Goal: Task Accomplishment & Management: Manage account settings

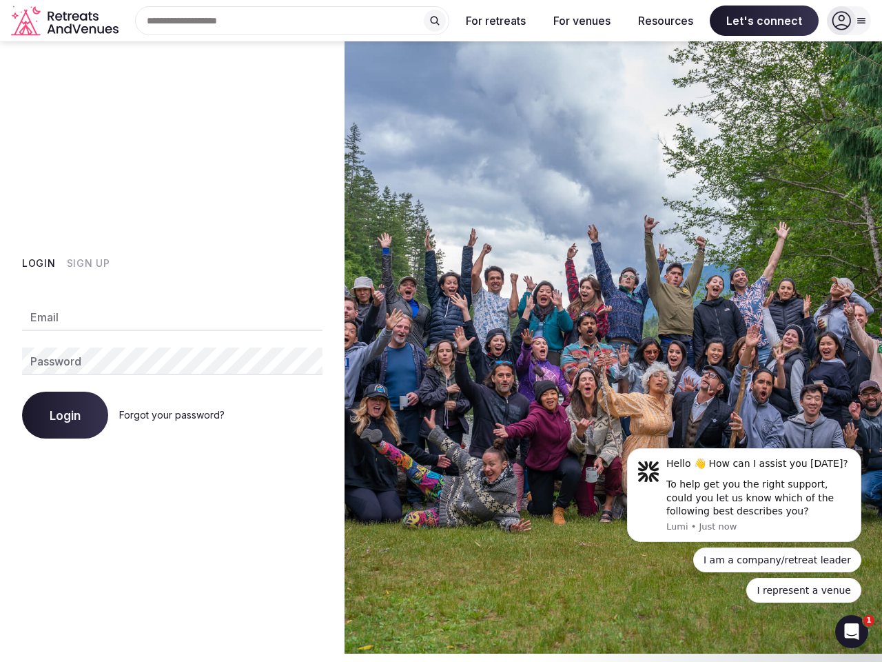
click at [441, 327] on img at bounding box center [614, 347] width 538 height 612
click at [292, 21] on div "Search Popular Destinations [GEOGRAPHIC_DATA], [GEOGRAPHIC_DATA] [GEOGRAPHIC_DA…" at bounding box center [286, 20] width 325 height 29
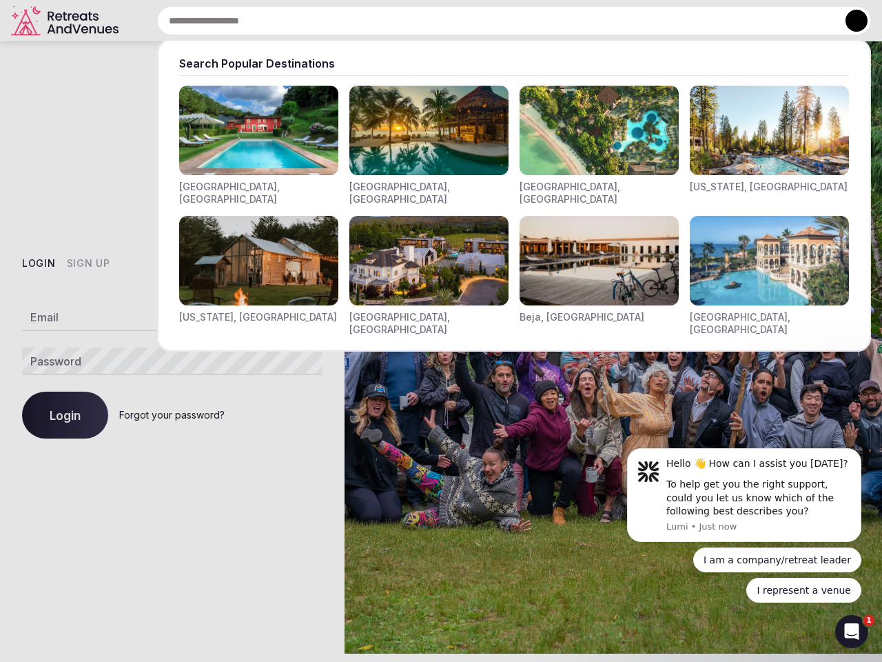
click at [435, 21] on input "text" at bounding box center [514, 20] width 714 height 29
click at [496, 21] on input "text" at bounding box center [514, 20] width 714 height 29
click at [582, 21] on input "text" at bounding box center [514, 20] width 714 height 29
click at [666, 21] on input "text" at bounding box center [514, 20] width 714 height 29
click at [765, 21] on input "text" at bounding box center [514, 20] width 714 height 29
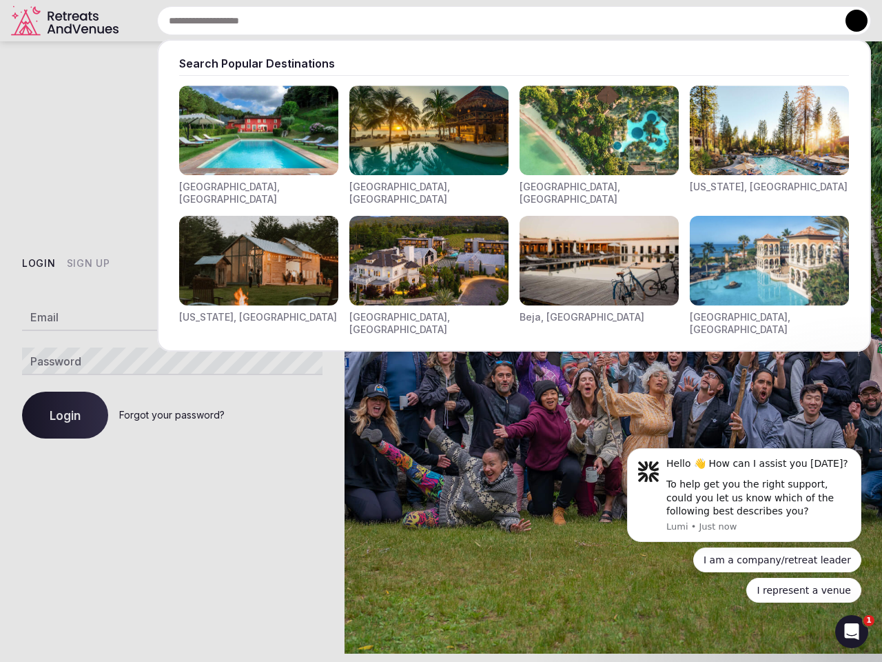
click at [849, 21] on button at bounding box center [857, 21] width 22 height 22
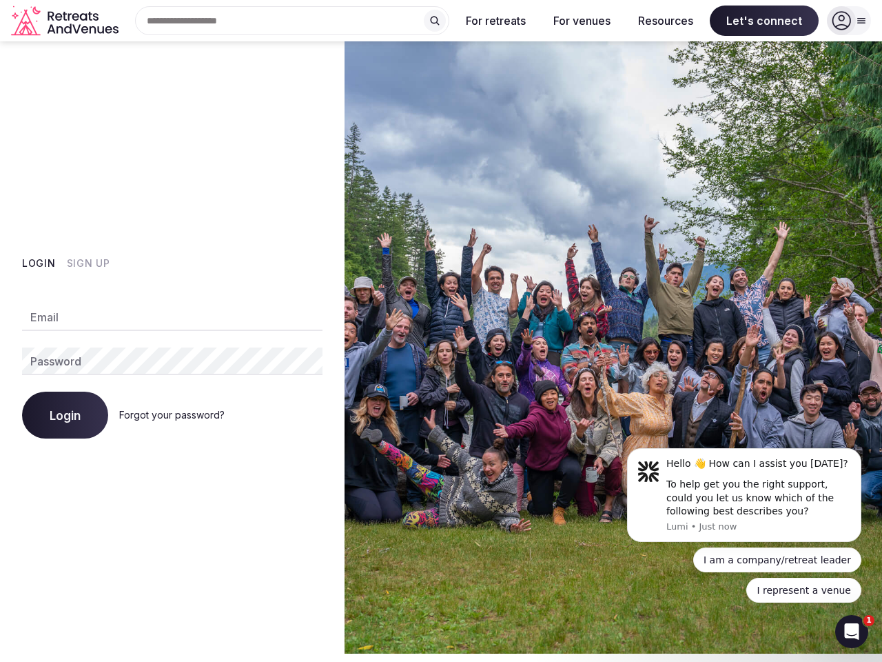
click at [39, 263] on button "Login" at bounding box center [39, 263] width 34 height 14
click at [88, 263] on button "Sign Up" at bounding box center [88, 263] width 43 height 14
